Goal: Entertainment & Leisure: Consume media (video, audio)

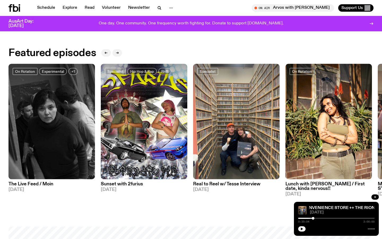
scroll to position [208, 0]
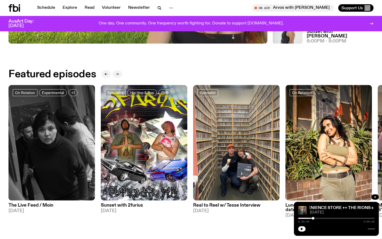
click at [117, 74] on icon "button" at bounding box center [117, 73] width 3 height 3
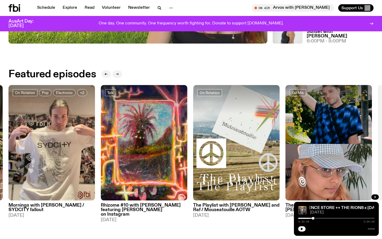
click at [117, 74] on icon "button" at bounding box center [117, 73] width 3 height 3
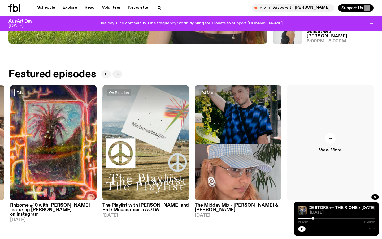
click at [342, 134] on link "View More" at bounding box center [330, 142] width 86 height 115
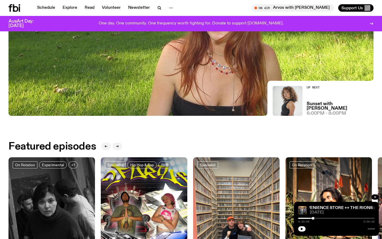
scroll to position [120, 0]
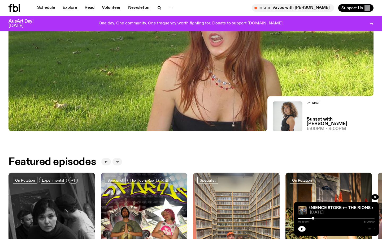
click at [210, 90] on img at bounding box center [190, 28] width 365 height 205
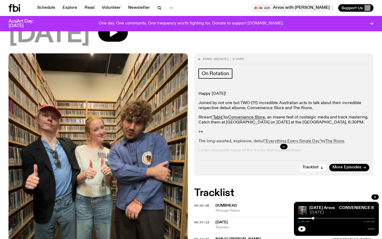
scroll to position [75, 0]
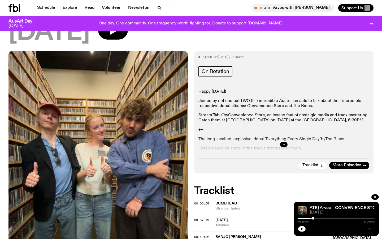
click at [281, 143] on button "button" at bounding box center [283, 144] width 7 height 5
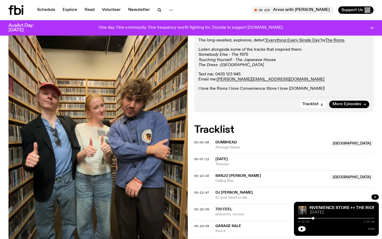
scroll to position [0, 0]
